Goal: Task Accomplishment & Management: Use online tool/utility

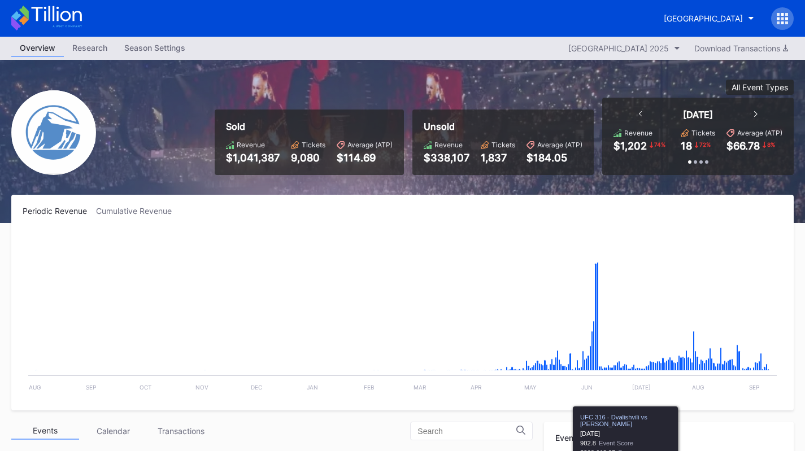
click at [710, 19] on div "[GEOGRAPHIC_DATA]" at bounding box center [703, 19] width 79 height 10
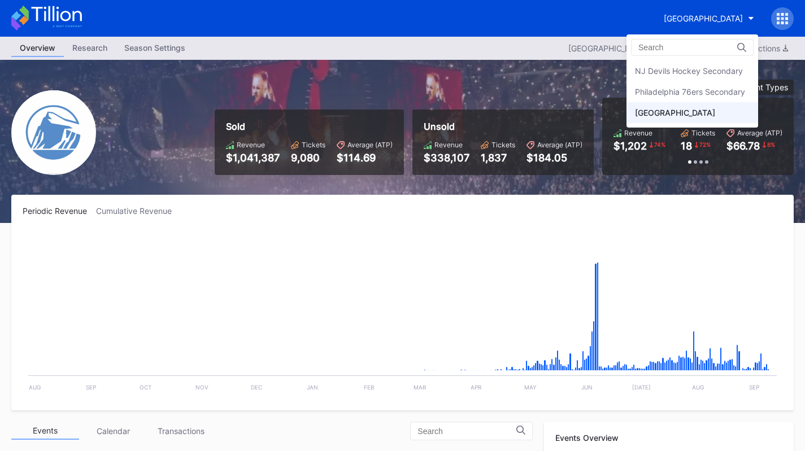
click at [713, 92] on div "Philadelphia 76ers Secondary" at bounding box center [690, 92] width 110 height 10
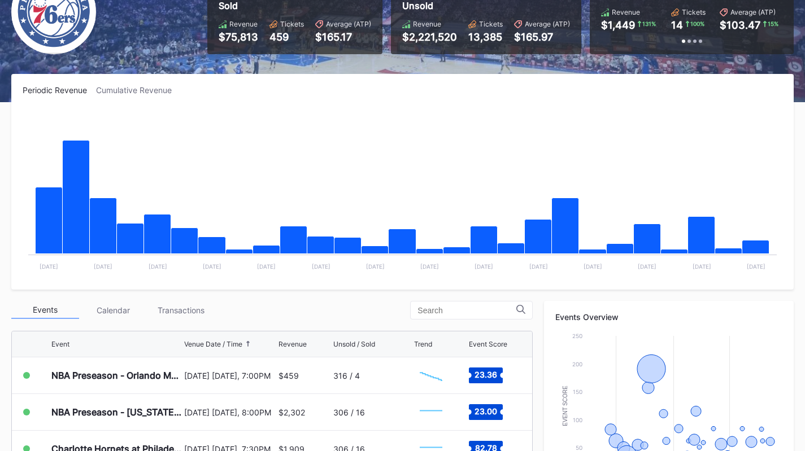
scroll to position [176, 0]
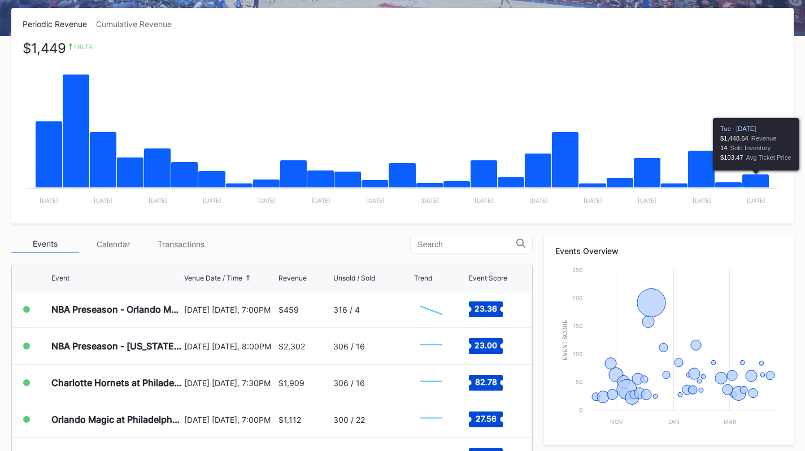
click at [199, 252] on div "Transactions" at bounding box center [181, 245] width 68 height 18
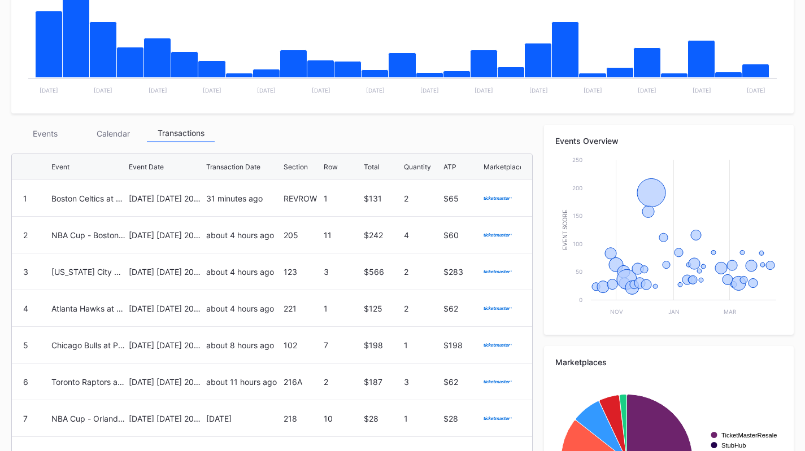
scroll to position [286, 0]
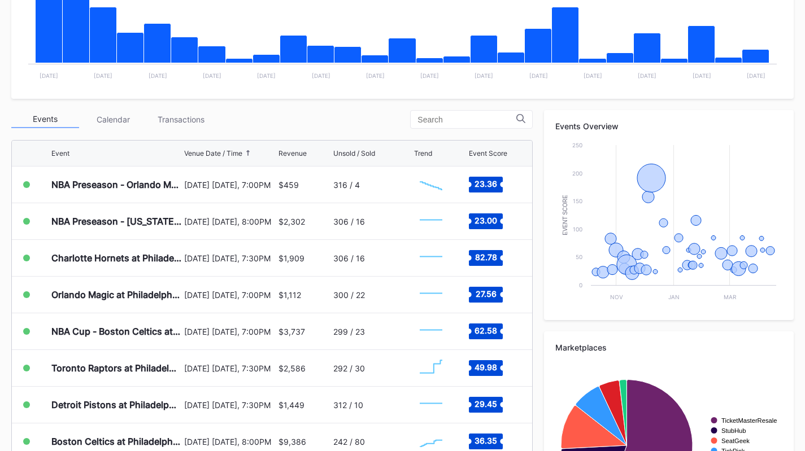
scroll to position [302, 0]
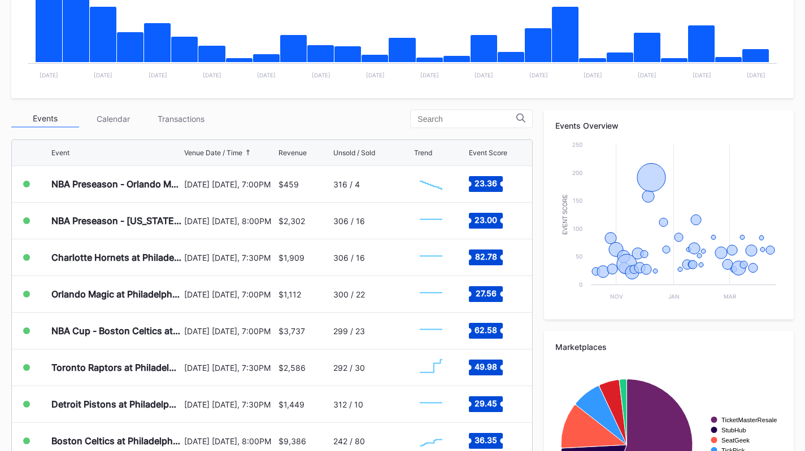
click at [200, 116] on div "Transactions" at bounding box center [181, 119] width 68 height 18
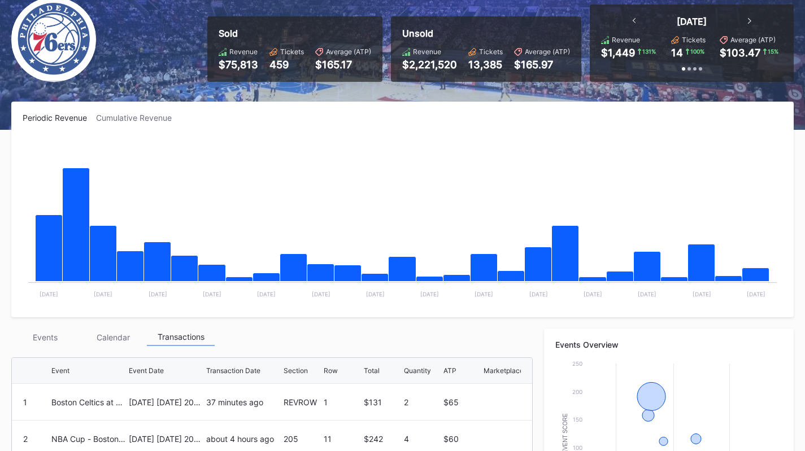
scroll to position [79, 0]
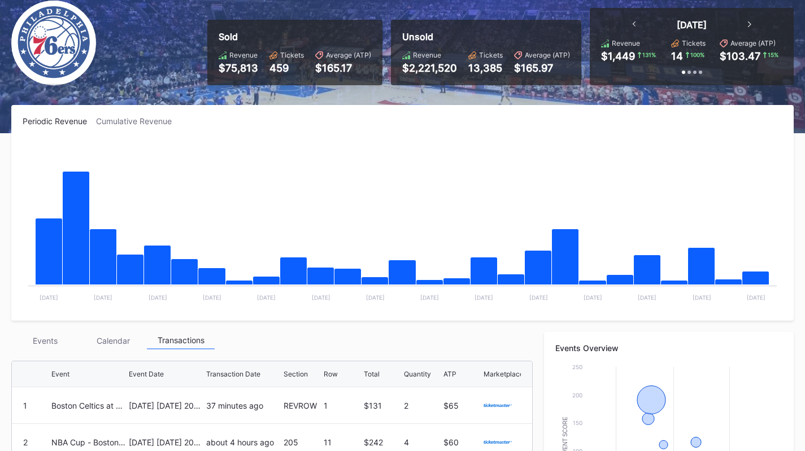
click at [37, 342] on div "Events" at bounding box center [45, 341] width 68 height 18
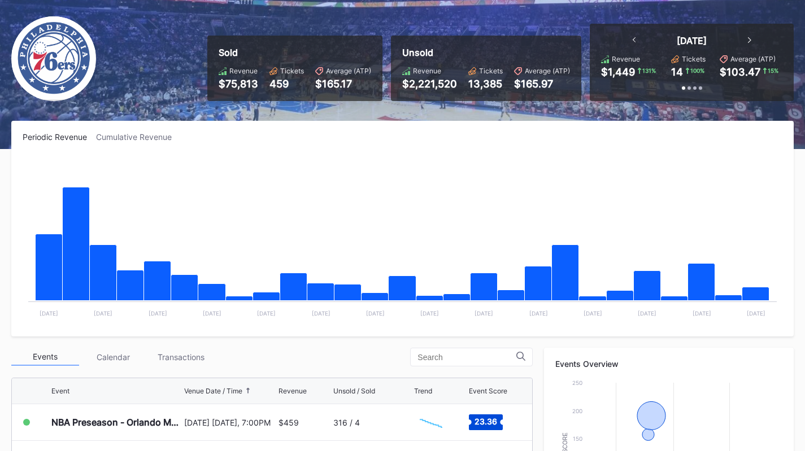
click at [187, 356] on div "Transactions" at bounding box center [181, 358] width 68 height 18
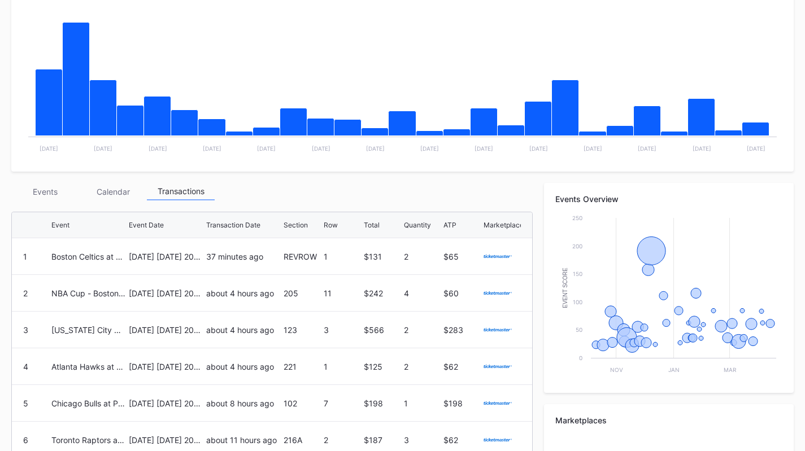
scroll to position [232, 0]
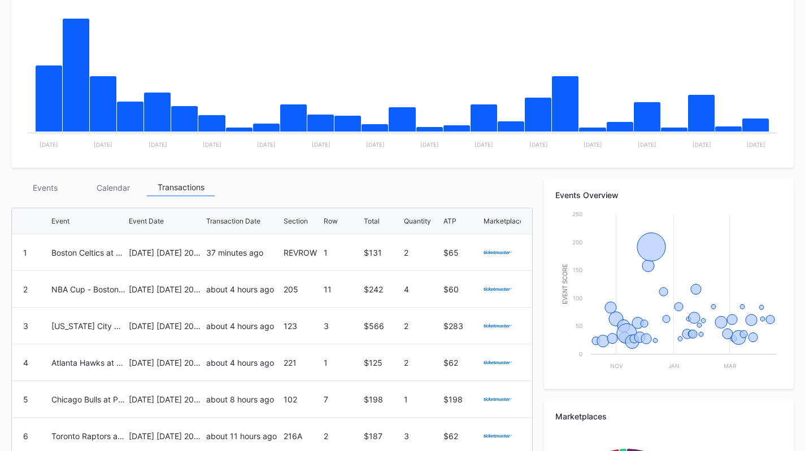
click at [94, 252] on div "Boston Celtics at Philadelphia 76ers" at bounding box center [88, 253] width 75 height 10
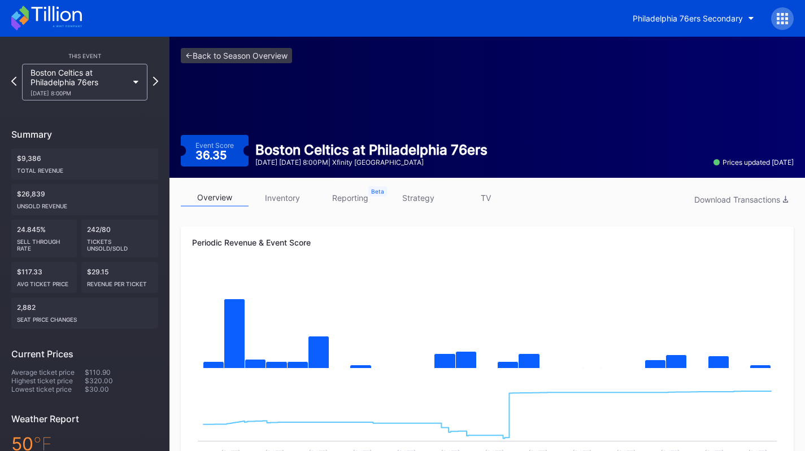
click at [45, 87] on div "Boston Celtics at Philadelphia 76ers [DATE] 8:00PM" at bounding box center [79, 82] width 97 height 29
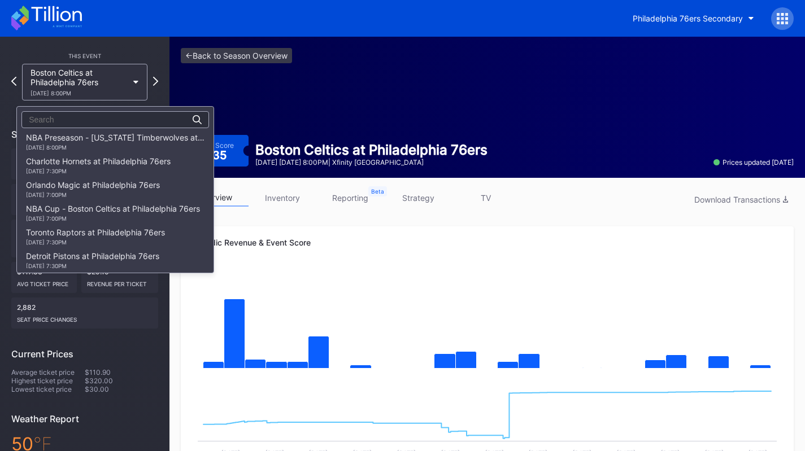
scroll to position [23, 0]
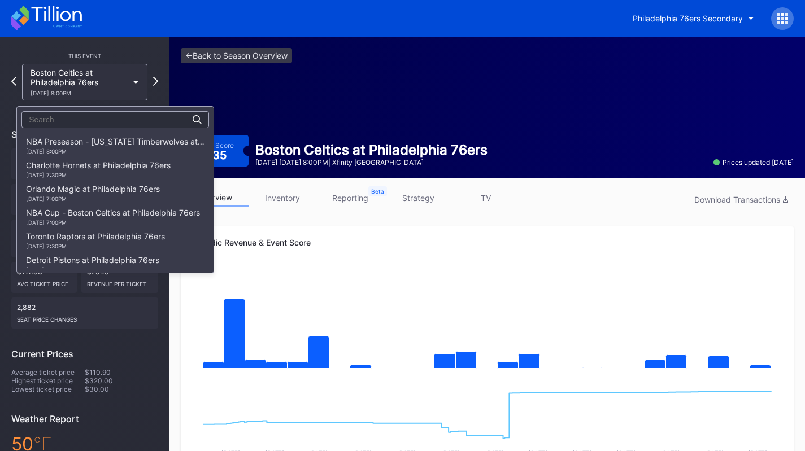
click at [41, 172] on div "[DATE] 7:30PM" at bounding box center [98, 175] width 145 height 7
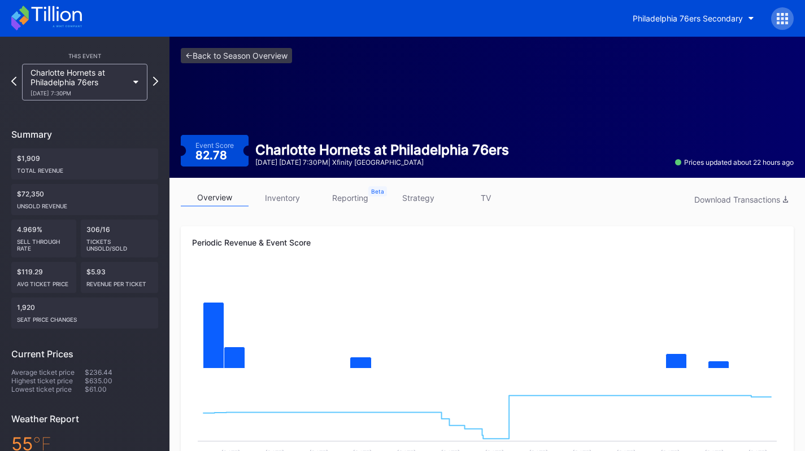
click at [442, 202] on link "strategy" at bounding box center [418, 198] width 68 height 18
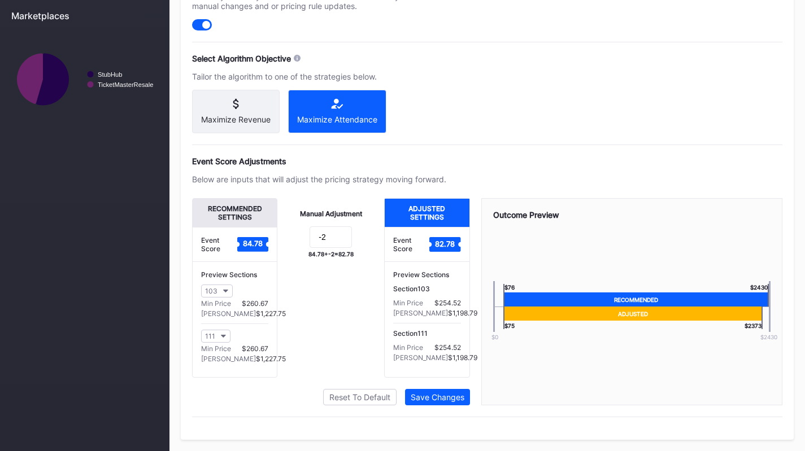
scroll to position [484, 0]
click at [341, 245] on input "-2" at bounding box center [331, 237] width 42 height 21
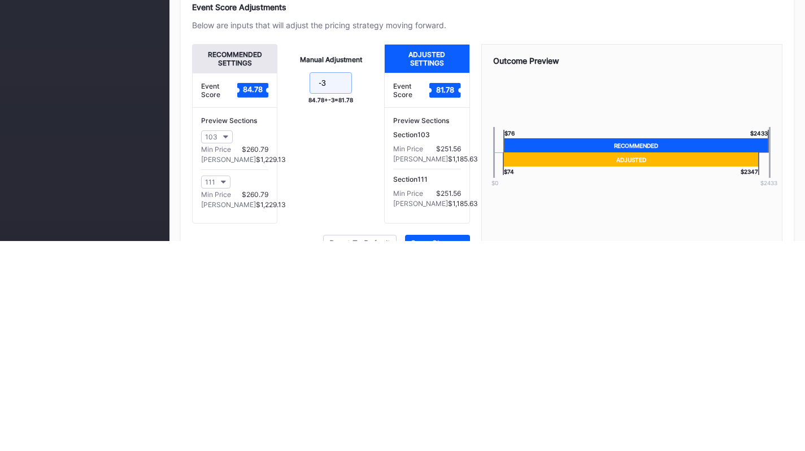
scroll to position [489, 0]
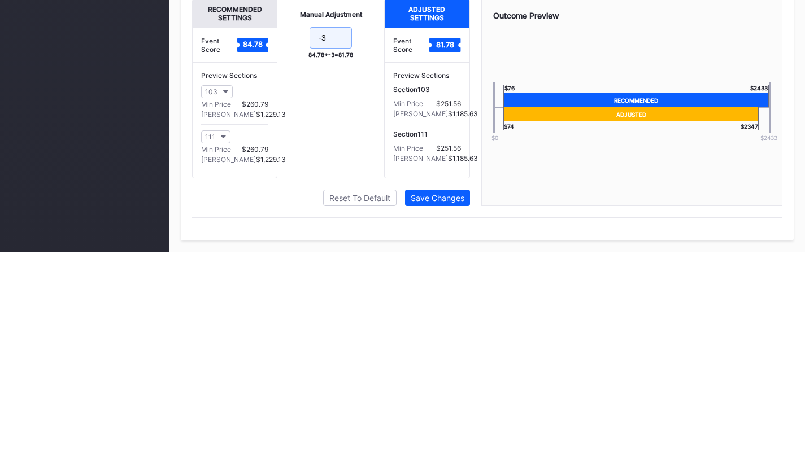
type input "-3"
click at [460, 405] on button "Save Changes" at bounding box center [437, 397] width 65 height 16
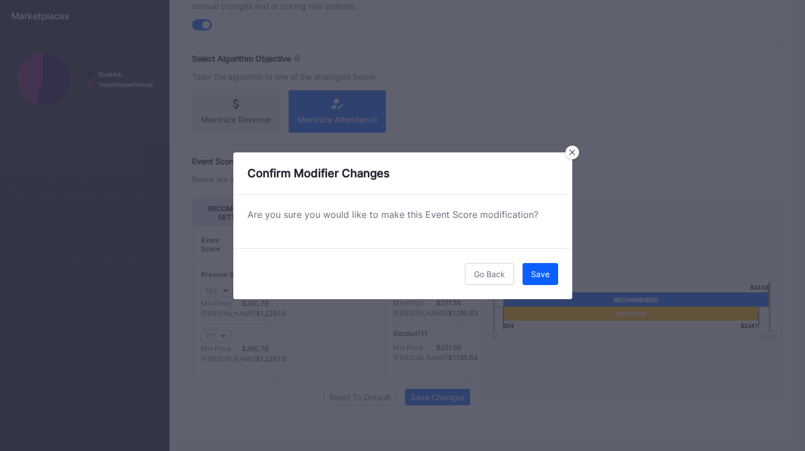
click at [546, 275] on div "Save" at bounding box center [540, 275] width 19 height 10
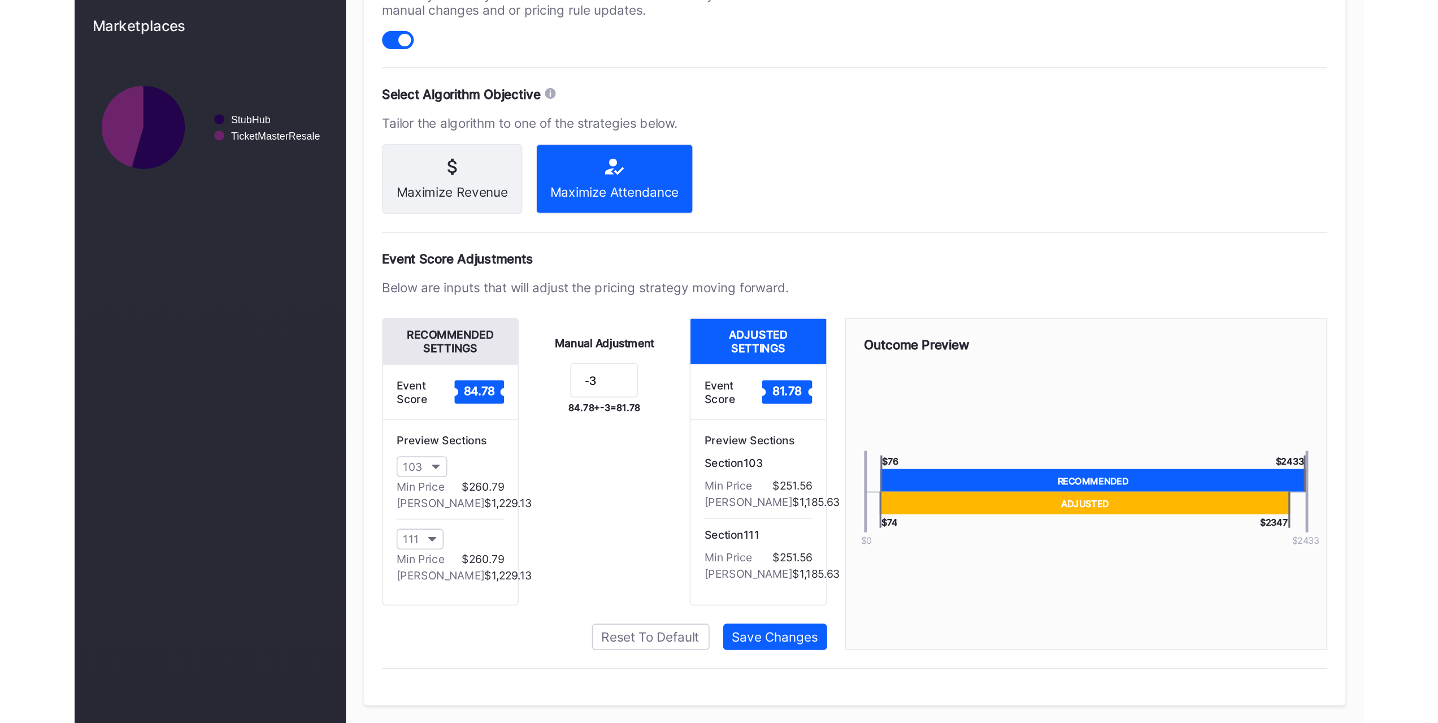
scroll to position [200, 0]
